Goal: Browse casually: Explore the website without a specific task or goal

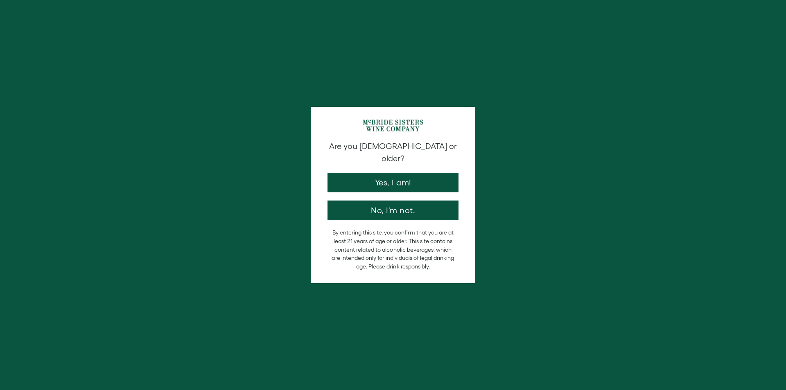
click at [379, 183] on div "Are you [DEMOGRAPHIC_DATA] or older? Yes, I am! No, I'm not." at bounding box center [392, 180] width 139 height 80
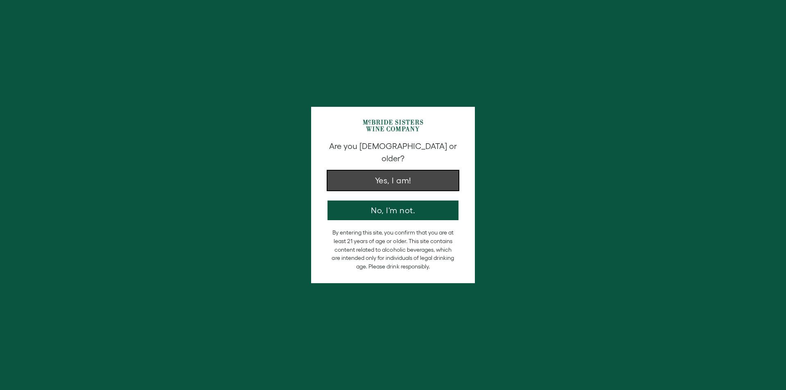
click at [377, 178] on button "Yes, I am!" at bounding box center [392, 181] width 131 height 20
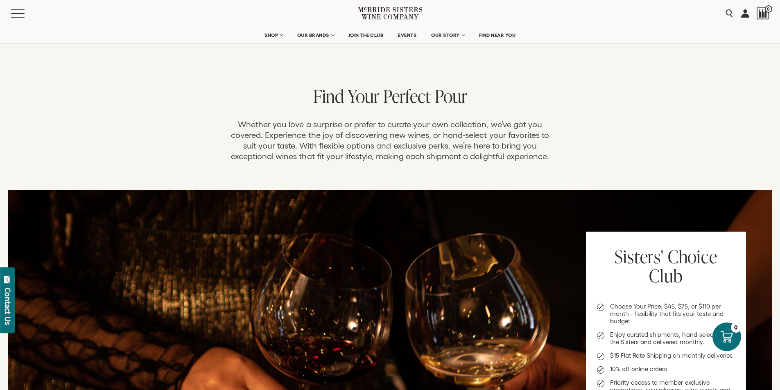
click at [183, 81] on div "Find Your Perfect Pour Whether you love a surprise or prefer to curate your own…" at bounding box center [390, 124] width 780 height 115
click at [594, 95] on div "Find Your Perfect Pour" at bounding box center [390, 97] width 780 height 19
click at [620, 136] on div "Find Your Perfect Pour Whether you love a surprise or prefer to curate your own…" at bounding box center [390, 125] width 780 height 74
click at [128, 144] on div "Find Your Perfect Pour Whether you love a surprise or prefer to curate your own…" at bounding box center [390, 125] width 780 height 74
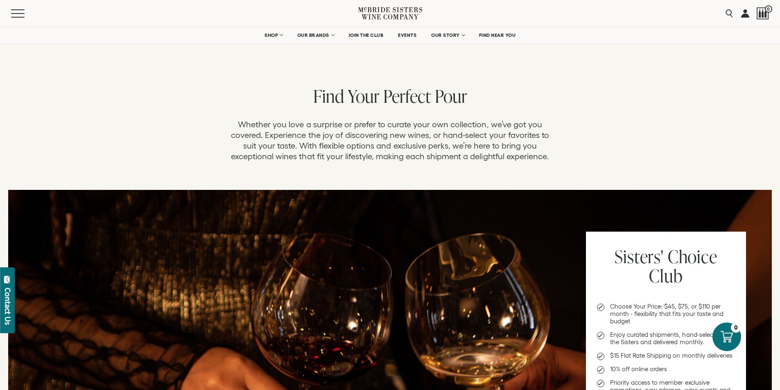
click at [127, 142] on div "Find Your Perfect Pour Whether you love a surprise or prefer to curate your own…" at bounding box center [390, 125] width 780 height 74
click at [620, 92] on div "Find Your Perfect Pour" at bounding box center [390, 97] width 780 height 19
click at [617, 92] on div "Find Your Perfect Pour" at bounding box center [390, 97] width 780 height 19
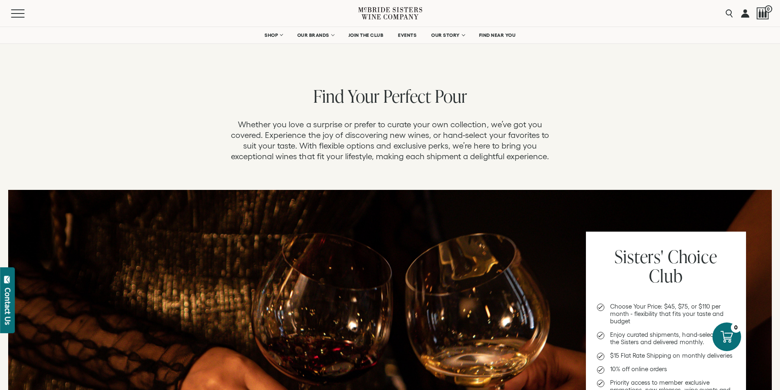
click at [617, 92] on div "Find Your Perfect Pour" at bounding box center [390, 97] width 780 height 19
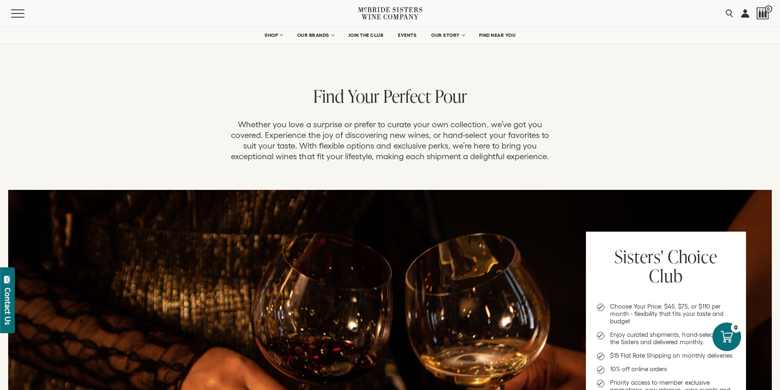
click at [603, 98] on div "Find Your Perfect Pour" at bounding box center [390, 97] width 780 height 19
click at [631, 98] on div "Find Your Perfect Pour" at bounding box center [390, 97] width 780 height 19
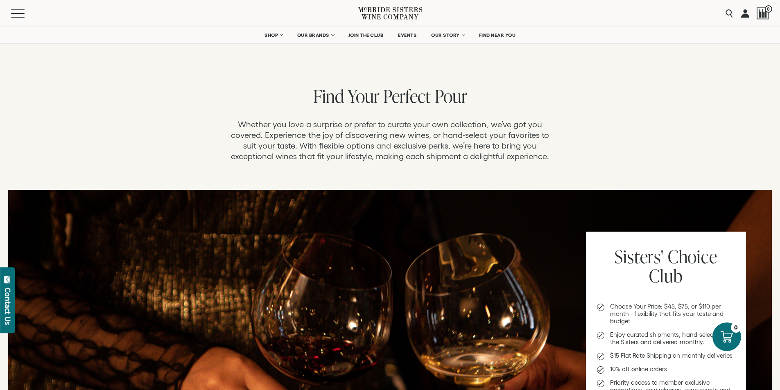
click at [631, 98] on div "Find Your Perfect Pour" at bounding box center [390, 97] width 780 height 19
click at [624, 101] on div "Find Your Perfect Pour" at bounding box center [390, 97] width 780 height 19
click at [617, 104] on div "Find Your Perfect Pour" at bounding box center [390, 97] width 780 height 19
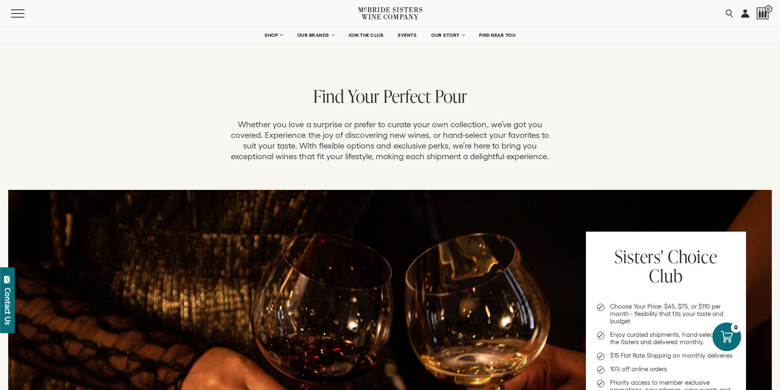
click at [621, 101] on div "Find Your Perfect Pour" at bounding box center [390, 97] width 780 height 19
click at [611, 102] on div "Find Your Perfect Pour" at bounding box center [390, 97] width 780 height 19
click at [118, 122] on div "Find Your Perfect Pour Whether you love a surprise or prefer to curate your own…" at bounding box center [390, 125] width 780 height 74
click at [119, 122] on div "Find Your Perfect Pour Whether you love a surprise or prefer to curate your own…" at bounding box center [390, 125] width 780 height 74
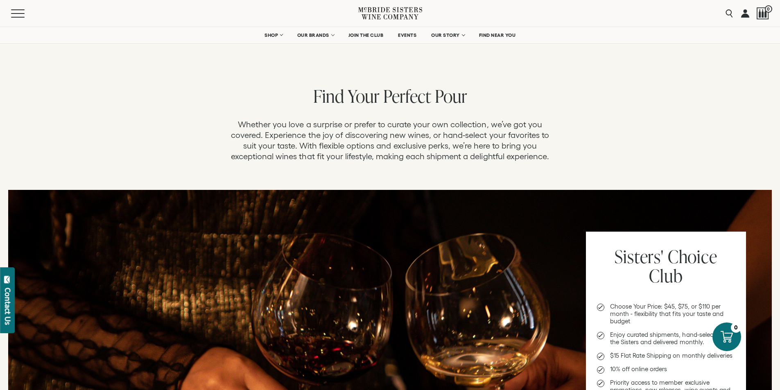
click at [119, 122] on div "Find Your Perfect Pour Whether you love a surprise or prefer to curate your own…" at bounding box center [390, 125] width 780 height 74
click at [115, 84] on div "Find Your Perfect Pour Whether you love a surprise or prefer to curate your own…" at bounding box center [390, 124] width 780 height 115
click at [115, 83] on div "Find Your Perfect Pour Whether you love a surprise or prefer to curate your own…" at bounding box center [390, 124] width 780 height 115
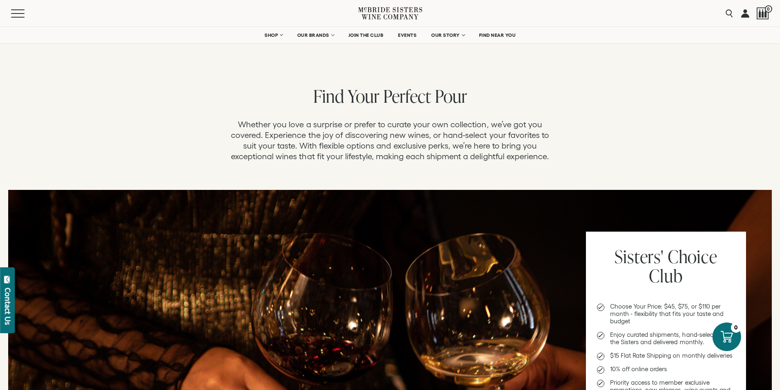
click at [115, 83] on div "Find Your Perfect Pour Whether you love a surprise or prefer to curate your own…" at bounding box center [390, 124] width 780 height 115
click at [143, 83] on div "Find Your Perfect Pour Whether you love a surprise or prefer to curate your own…" at bounding box center [390, 124] width 780 height 115
click at [149, 95] on div "Find Your Perfect Pour" at bounding box center [390, 97] width 780 height 19
click at [211, 89] on div "Find Your Perfect Pour" at bounding box center [390, 97] width 780 height 19
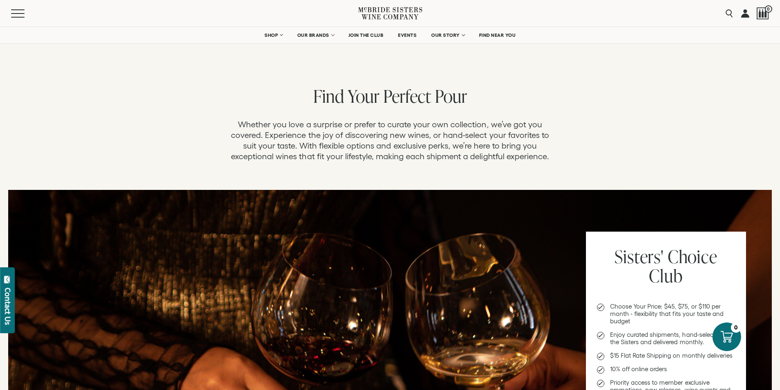
click at [170, 98] on div "Find Your Perfect Pour" at bounding box center [390, 97] width 780 height 19
click at [99, 17] on div "Menu" at bounding box center [184, 13] width 347 height 27
click at [74, 88] on div "Find Your Perfect Pour" at bounding box center [390, 97] width 780 height 19
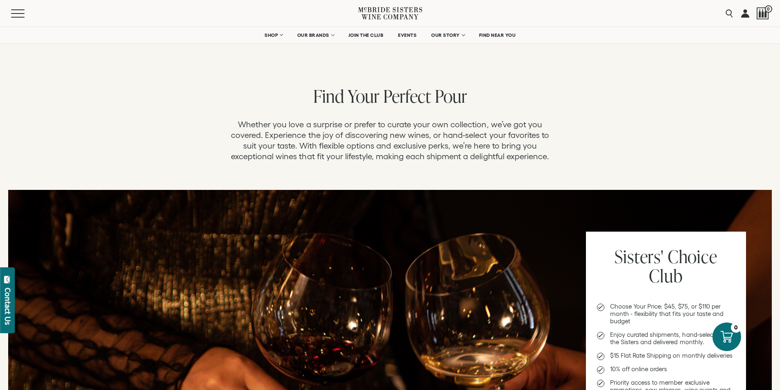
click at [138, 85] on div "Find Your Perfect Pour Whether you love a surprise or prefer to curate your own…" at bounding box center [390, 124] width 780 height 115
click at [144, 128] on div "Find Your Perfect Pour Whether you love a surprise or prefer to curate your own…" at bounding box center [390, 125] width 780 height 74
click at [91, 103] on div "Find Your Perfect Pour" at bounding box center [390, 97] width 780 height 19
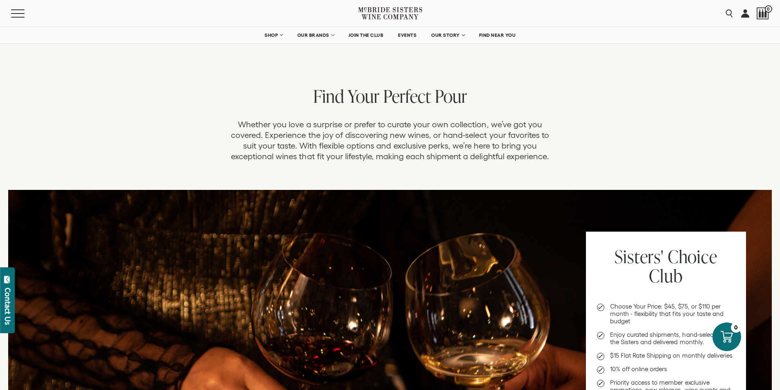
click at [91, 103] on div "Find Your Perfect Pour" at bounding box center [390, 97] width 780 height 19
drag, startPoint x: 91, startPoint y: 103, endPoint x: 95, endPoint y: 168, distance: 65.2
click at [95, 167] on div "Find Your Perfect Pour Whether you love a surprise or prefer to curate your own…" at bounding box center [390, 124] width 780 height 115
click at [95, 168] on div "Find Your Perfect Pour Whether you love a surprise or prefer to curate your own…" at bounding box center [390, 124] width 780 height 115
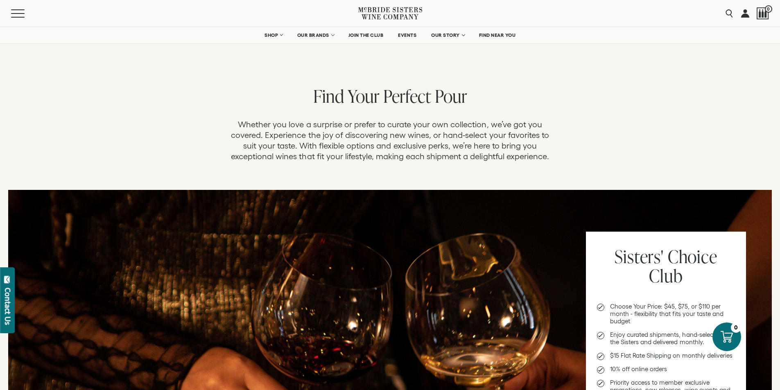
click at [95, 168] on div "Find Your Perfect Pour Whether you love a surprise or prefer to curate your own…" at bounding box center [390, 124] width 780 height 115
click at [137, 105] on div "Find Your Perfect Pour" at bounding box center [390, 97] width 780 height 19
click at [137, 103] on div "Find Your Perfect Pour" at bounding box center [390, 97] width 780 height 19
click at [135, 103] on div "Find Your Perfect Pour" at bounding box center [390, 97] width 780 height 19
click at [94, 116] on div "Find Your Perfect Pour Whether you love a surprise or prefer to curate your own…" at bounding box center [390, 125] width 780 height 74
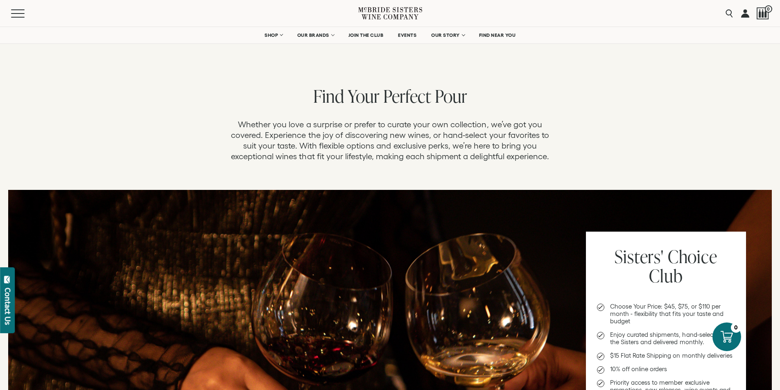
click at [94, 116] on div "Find Your Perfect Pour Whether you love a surprise or prefer to curate your own…" at bounding box center [390, 125] width 780 height 74
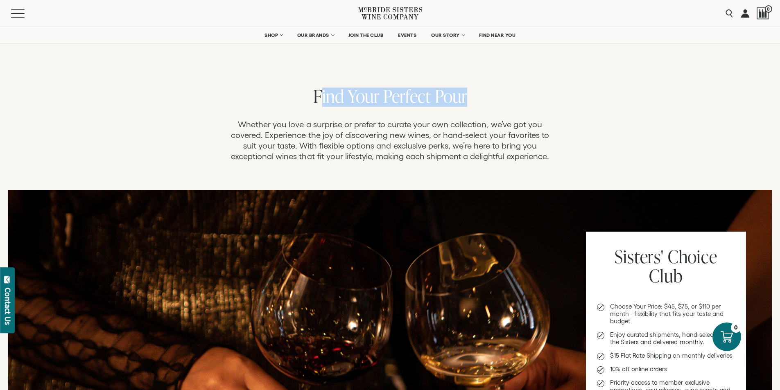
click at [76, 128] on div "Find Your Perfect Pour Whether you love a surprise or prefer to curate your own…" at bounding box center [390, 125] width 780 height 74
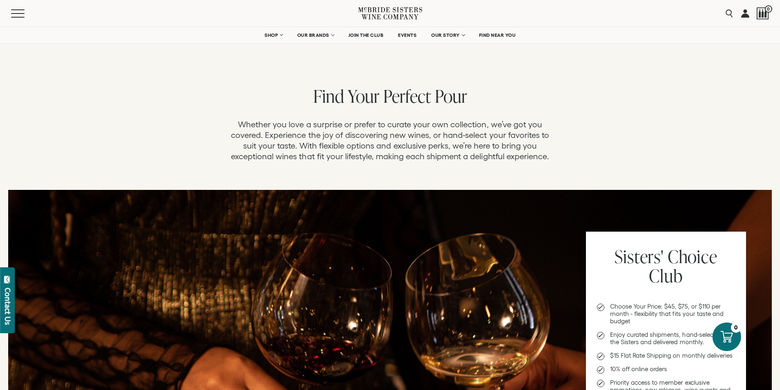
click at [89, 107] on div "Find Your Perfect Pour Whether you love a surprise or prefer to curate your own…" at bounding box center [390, 125] width 780 height 74
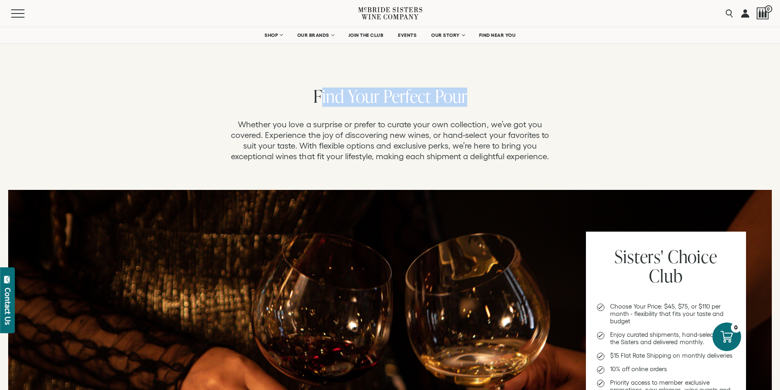
click at [89, 107] on div "Find Your Perfect Pour Whether you love a surprise or prefer to curate your own…" at bounding box center [390, 125] width 780 height 74
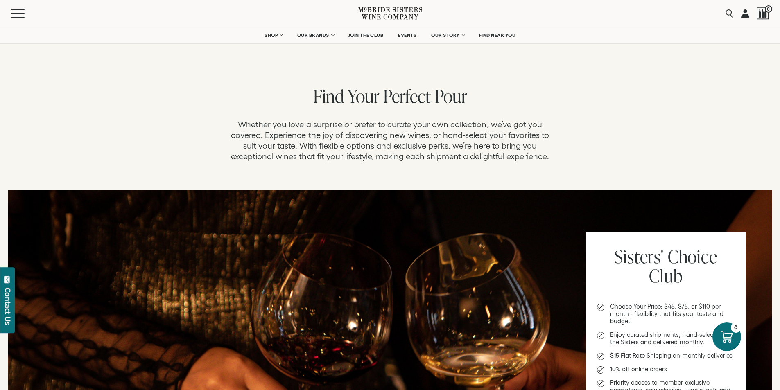
click at [57, 107] on div "Find Your Perfect Pour Whether you love a surprise or prefer to curate your own…" at bounding box center [390, 125] width 780 height 74
click at [45, 110] on div "Find Your Perfect Pour Whether you love a surprise or prefer to curate your own…" at bounding box center [390, 125] width 780 height 74
click at [75, 153] on div "Find Your Perfect Pour Whether you love a surprise or prefer to curate your own…" at bounding box center [390, 125] width 780 height 74
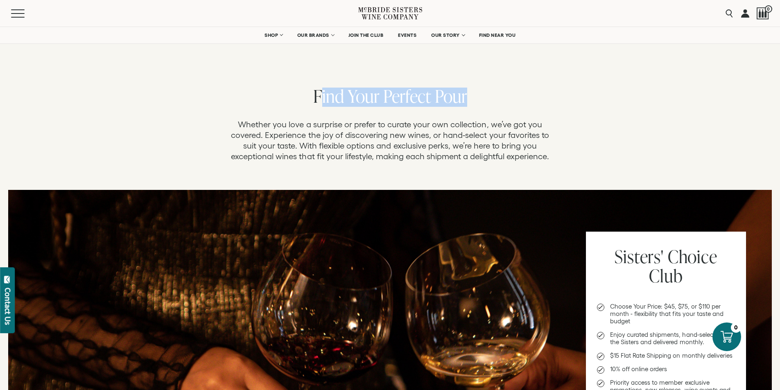
click at [75, 153] on div "Find Your Perfect Pour Whether you love a surprise or prefer to curate your own…" at bounding box center [390, 125] width 780 height 74
drag, startPoint x: 75, startPoint y: 153, endPoint x: 70, endPoint y: 156, distance: 6.2
click at [70, 156] on div "Find Your Perfect Pour Whether you love a surprise or prefer to curate your own…" at bounding box center [390, 125] width 780 height 74
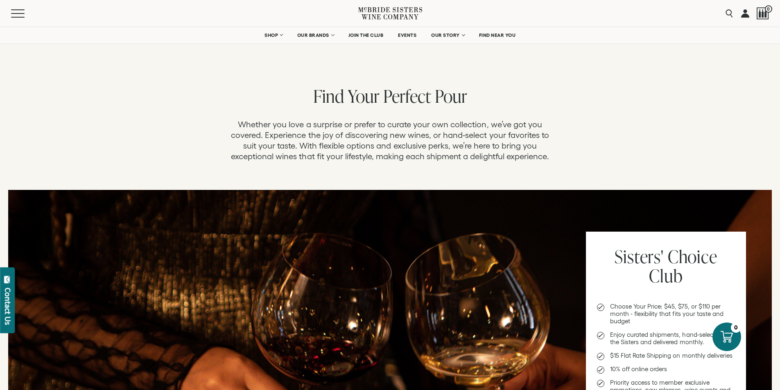
click at [83, 168] on div "Find Your Perfect Pour Whether you love a surprise or prefer to curate your own…" at bounding box center [390, 124] width 780 height 115
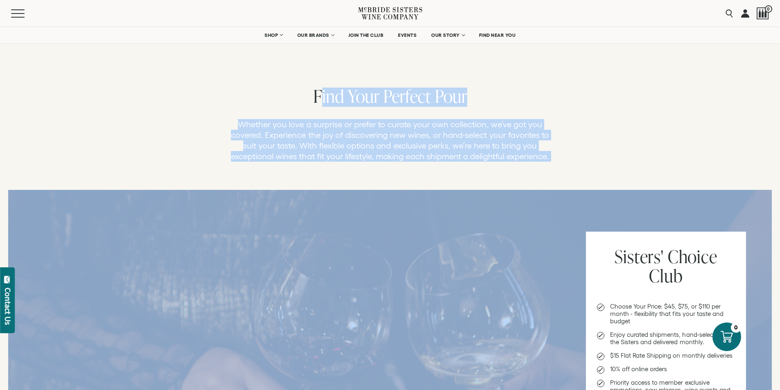
drag, startPoint x: 83, startPoint y: 168, endPoint x: 74, endPoint y: 197, distance: 30.8
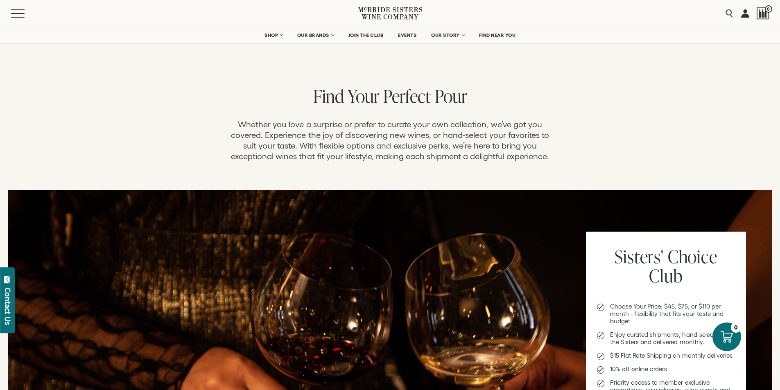
click at [104, 99] on div "Find Your Perfect Pour" at bounding box center [390, 97] width 780 height 19
click at [96, 99] on div "Find Your Perfect Pour" at bounding box center [390, 97] width 780 height 19
drag, startPoint x: 96, startPoint y: 99, endPoint x: 92, endPoint y: 107, distance: 9.5
click at [92, 107] on div "Find Your Perfect Pour Whether you love a surprise or prefer to curate your own…" at bounding box center [390, 125] width 780 height 74
drag, startPoint x: 92, startPoint y: 107, endPoint x: 87, endPoint y: 113, distance: 7.5
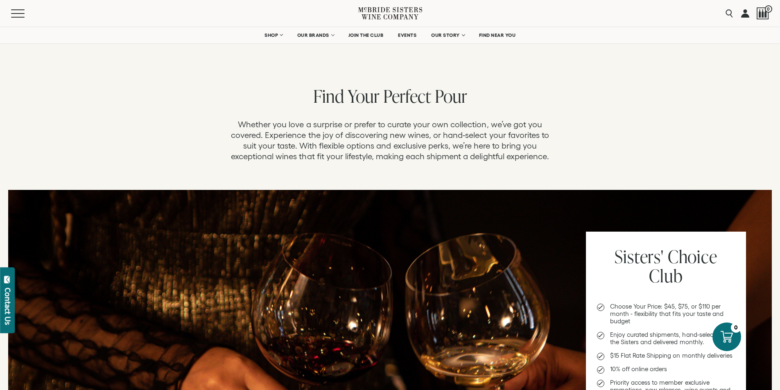
click at [87, 113] on div "Find Your Perfect Pour Whether you love a surprise or prefer to curate your own…" at bounding box center [390, 125] width 780 height 74
drag, startPoint x: 87, startPoint y: 113, endPoint x: 77, endPoint y: 116, distance: 10.0
click at [77, 116] on div "Find Your Perfect Pour Whether you love a surprise or prefer to curate your own…" at bounding box center [390, 125] width 780 height 74
click at [168, 11] on div "Menu" at bounding box center [184, 13] width 347 height 27
click at [165, 11] on div "Menu" at bounding box center [184, 13] width 347 height 27
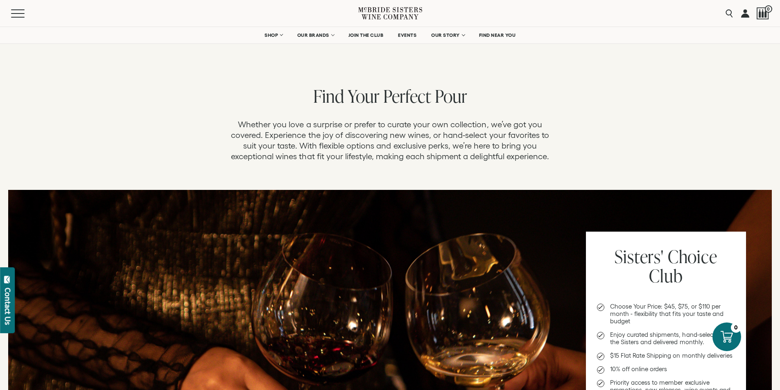
drag, startPoint x: 165, startPoint y: 11, endPoint x: 152, endPoint y: 11, distance: 13.1
click at [152, 11] on div "Menu" at bounding box center [184, 13] width 347 height 27
drag, startPoint x: 152, startPoint y: 11, endPoint x: 147, endPoint y: 11, distance: 4.9
click at [147, 11] on div "Menu" at bounding box center [184, 13] width 347 height 27
drag, startPoint x: 147, startPoint y: 11, endPoint x: 140, endPoint y: 11, distance: 6.5
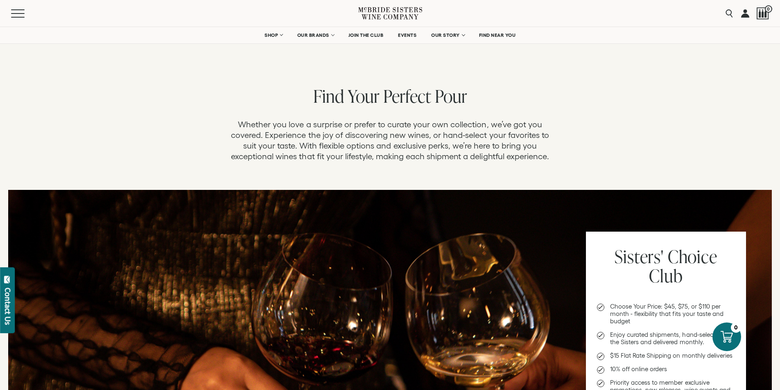
click at [140, 11] on div "Menu" at bounding box center [184, 13] width 347 height 27
click at [128, 11] on div "Menu" at bounding box center [184, 13] width 347 height 27
click at [76, 17] on div "Menu" at bounding box center [184, 13] width 347 height 27
click at [86, 15] on div "Menu" at bounding box center [184, 13] width 347 height 27
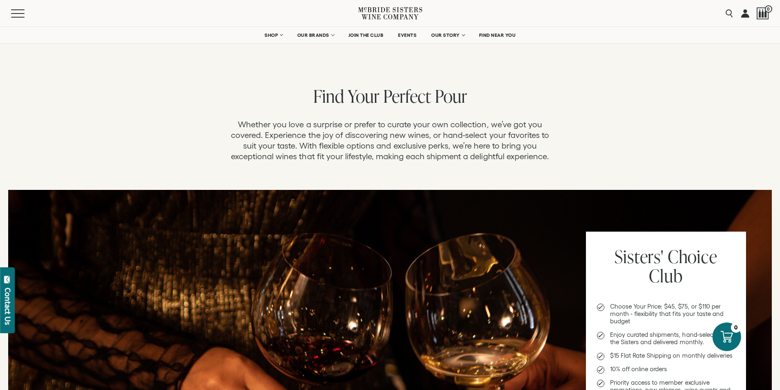
click at [86, 15] on div "Menu" at bounding box center [184, 13] width 347 height 27
click at [471, 16] on div "Menu Search 0" at bounding box center [390, 13] width 780 height 27
click at [473, 16] on div "Menu Search 0" at bounding box center [390, 13] width 780 height 27
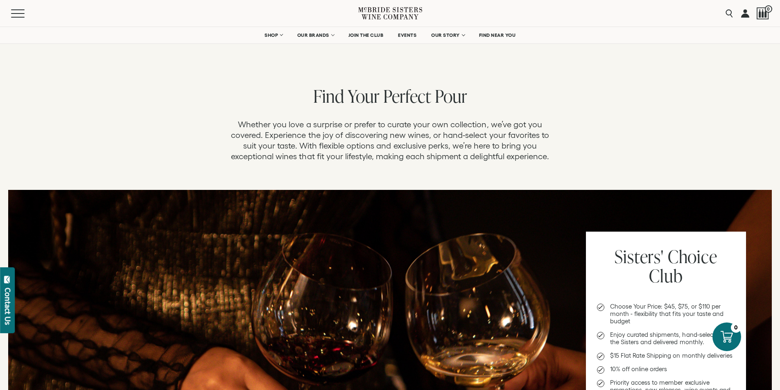
click at [473, 16] on div "Menu Search 0" at bounding box center [390, 13] width 780 height 27
click at [549, 34] on nav "SHOP Sets Reds Whites [GEOGRAPHIC_DATA] Sparkling All Wines OUR BRANDS [PERSON_…" at bounding box center [390, 35] width 780 height 16
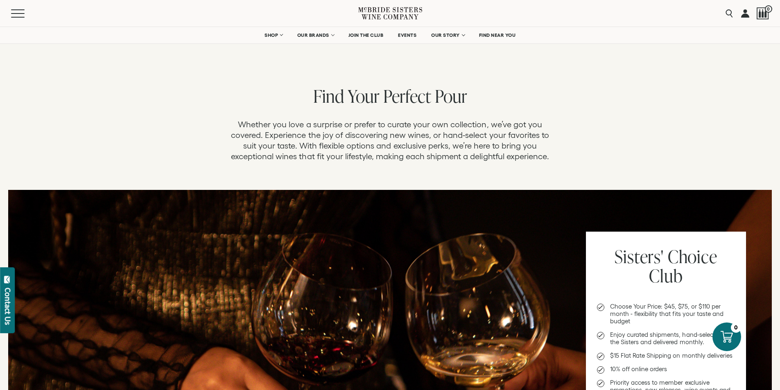
click at [549, 34] on nav "SHOP Sets Reds Whites [GEOGRAPHIC_DATA] Sparkling All Wines OUR BRANDS [PERSON_…" at bounding box center [390, 35] width 780 height 16
click at [550, 34] on nav "SHOP Sets Reds Whites [GEOGRAPHIC_DATA] Sparkling All Wines OUR BRANDS [PERSON_…" at bounding box center [390, 35] width 780 height 16
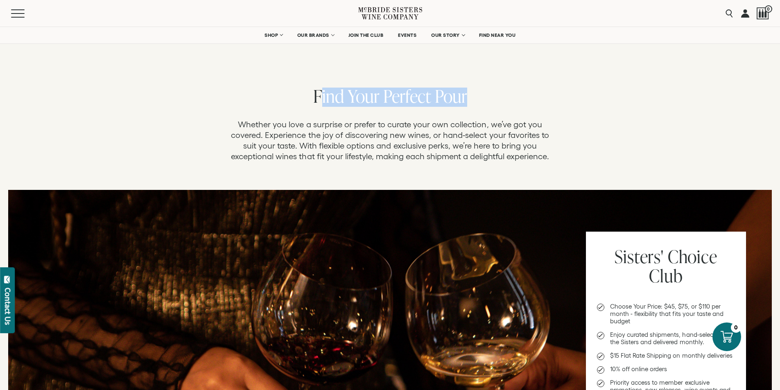
click at [550, 34] on nav "SHOP Sets Reds Whites [GEOGRAPHIC_DATA] Sparkling All Wines OUR BRANDS [PERSON_…" at bounding box center [390, 35] width 780 height 16
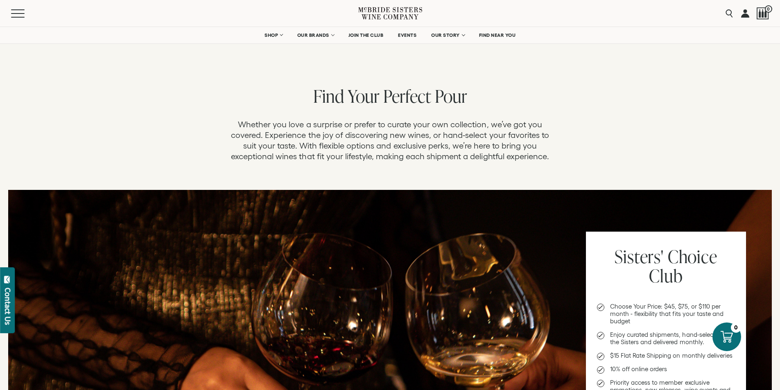
click at [548, 23] on div "Menu Search 0" at bounding box center [390, 13] width 780 height 27
click at [550, 18] on div "Menu Search 0" at bounding box center [390, 13] width 780 height 27
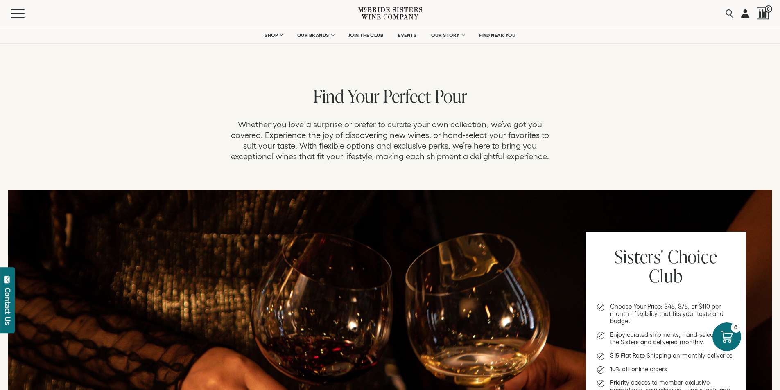
click at [540, 0] on div "Menu Search 0" at bounding box center [390, 13] width 780 height 27
click at [548, 10] on div "Menu Search 0" at bounding box center [390, 13] width 780 height 27
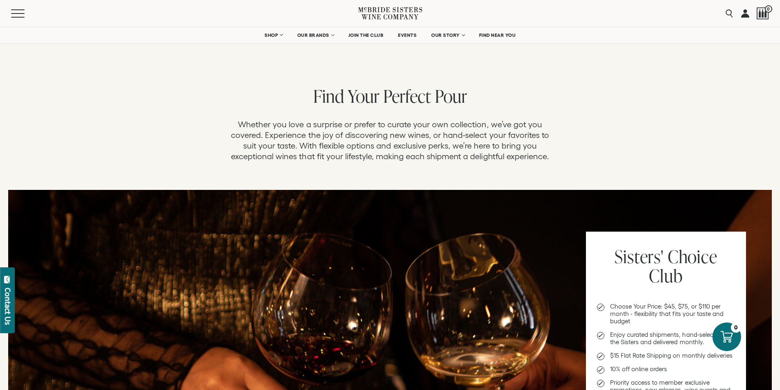
click at [548, 10] on div "Menu Search 0" at bounding box center [390, 13] width 780 height 27
click at [623, 24] on div "Menu Search 0" at bounding box center [390, 13] width 780 height 27
click at [621, 21] on div "Menu Search 0" at bounding box center [390, 13] width 780 height 27
click at [615, 11] on div "Menu Search 0" at bounding box center [390, 13] width 780 height 27
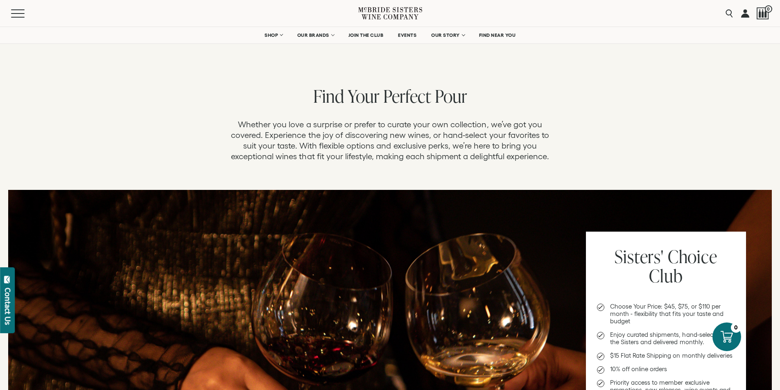
click at [615, 11] on div "Menu Search 0" at bounding box center [390, 13] width 780 height 27
click at [614, 10] on div "Menu Search 0" at bounding box center [390, 13] width 780 height 27
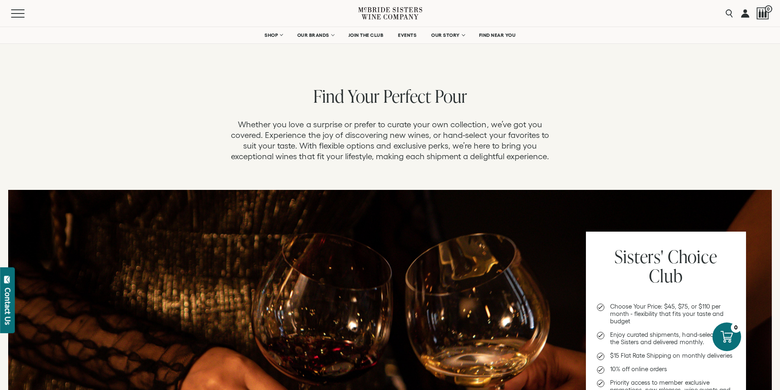
click at [617, 32] on nav "SHOP Sets Reds Whites [GEOGRAPHIC_DATA] Sparkling All Wines OUR BRANDS [PERSON_…" at bounding box center [390, 35] width 780 height 16
click at [591, 27] on nav "SHOP Sets Reds Whites [GEOGRAPHIC_DATA] Sparkling All Wines OUR BRANDS [PERSON_…" at bounding box center [390, 35] width 780 height 16
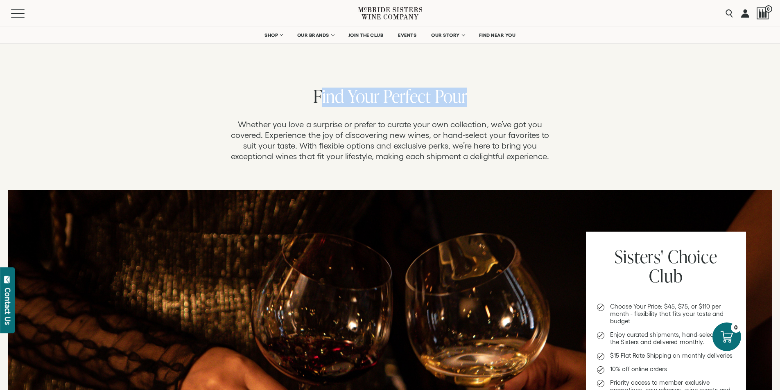
click at [591, 27] on nav "SHOP Sets Reds Whites [GEOGRAPHIC_DATA] Sparkling All Wines OUR BRANDS [PERSON_…" at bounding box center [390, 35] width 780 height 16
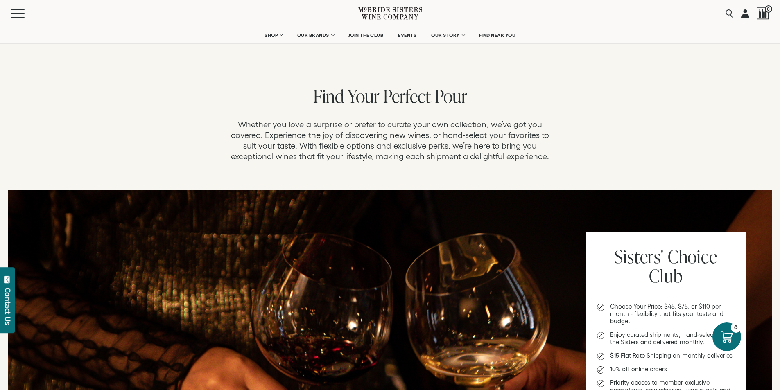
click at [606, 10] on div "Menu Search 0" at bounding box center [390, 13] width 780 height 27
click at [617, 32] on nav "SHOP Sets Reds Whites [GEOGRAPHIC_DATA] Sparkling All Wines OUR BRANDS [PERSON_…" at bounding box center [390, 35] width 780 height 16
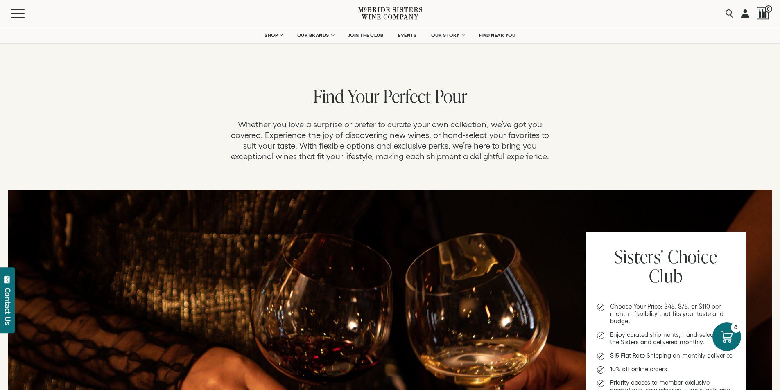
click at [612, 18] on div "Menu Search 0" at bounding box center [390, 13] width 780 height 27
click at [99, 8] on div "Menu" at bounding box center [184, 13] width 347 height 27
click at [92, 11] on div "Menu" at bounding box center [184, 13] width 347 height 27
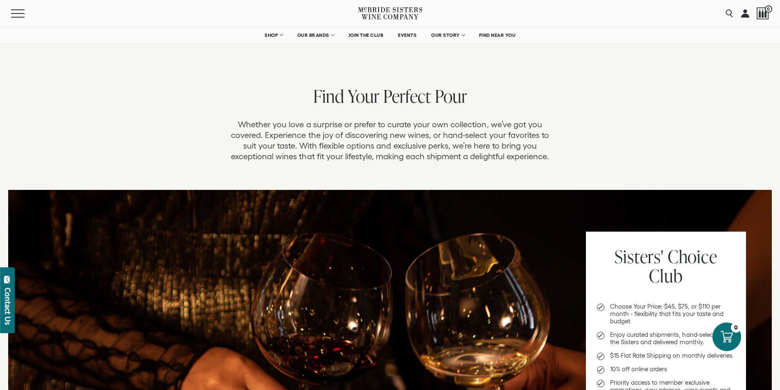
click at [117, 14] on div "Menu" at bounding box center [184, 13] width 347 height 27
click at [65, 23] on div "Menu" at bounding box center [184, 13] width 347 height 27
click at [60, 11] on div "Menu" at bounding box center [184, 13] width 347 height 27
click at [60, 10] on div "Menu" at bounding box center [184, 13] width 347 height 27
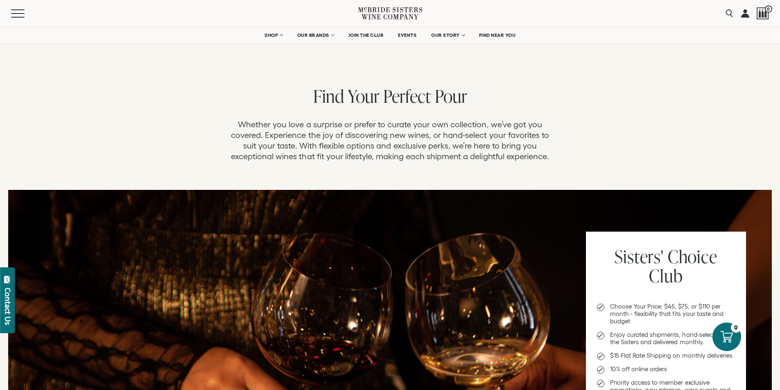
click at [54, 10] on div "Menu" at bounding box center [184, 13] width 347 height 27
click at [51, 10] on div "Menu" at bounding box center [184, 13] width 347 height 27
click at [56, 14] on div "Menu" at bounding box center [184, 13] width 347 height 27
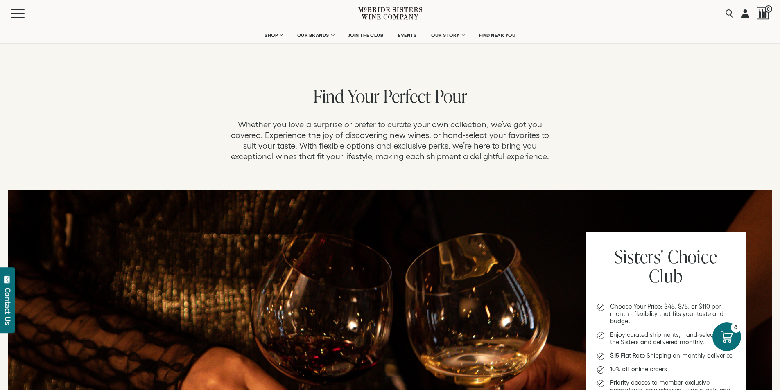
click at [56, 14] on div "Menu" at bounding box center [184, 13] width 347 height 27
click at [83, 60] on section "Find Your Perfect Pour Whether you love a surprise or prefer to curate your own…" at bounding box center [390, 91] width 780 height 183
click at [179, 19] on div "Menu" at bounding box center [184, 13] width 347 height 27
click at [179, 18] on div "Menu" at bounding box center [184, 13] width 347 height 27
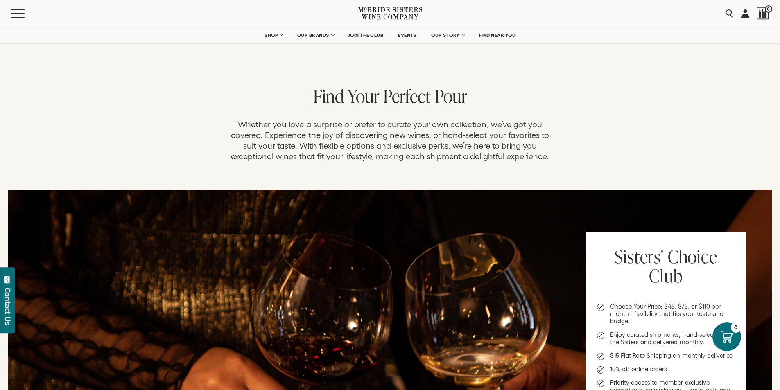
click at [179, 18] on div "Menu" at bounding box center [184, 13] width 347 height 27
click at [158, 14] on div "Menu" at bounding box center [184, 13] width 347 height 27
click at [626, 79] on div "Find Your Perfect Pour Whether you love a surprise or prefer to curate your own…" at bounding box center [390, 124] width 780 height 115
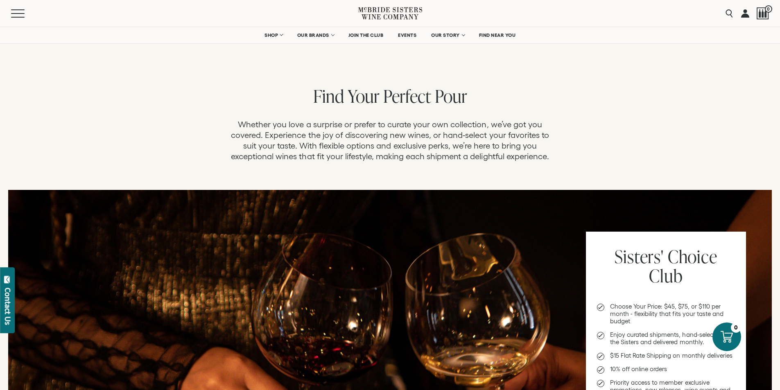
click at [626, 79] on div "Find Your Perfect Pour Whether you love a surprise or prefer to curate your own…" at bounding box center [390, 124] width 780 height 115
click at [164, 63] on section "Find Your Perfect Pour Whether you love a surprise or prefer to curate your own…" at bounding box center [390, 91] width 780 height 183
